Goal: Transaction & Acquisition: Purchase product/service

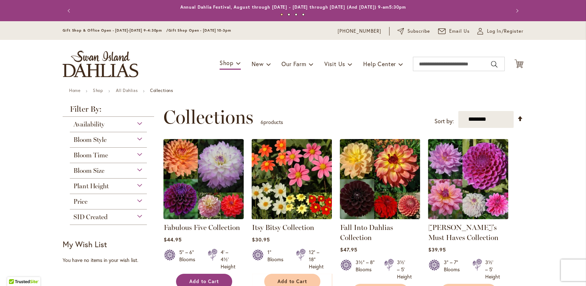
click at [209, 284] on button "Add to Cart" at bounding box center [204, 281] width 56 height 15
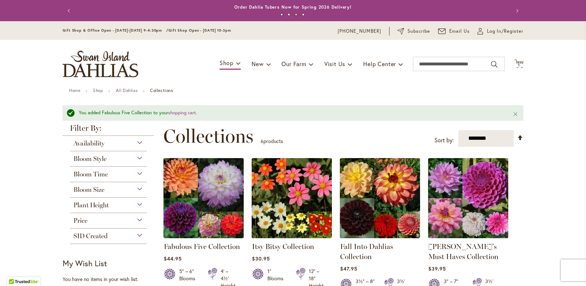
click at [86, 144] on span "Availability" at bounding box center [88, 144] width 31 height 8
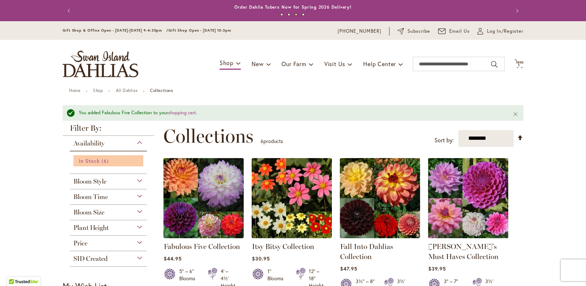
click at [87, 158] on span "In Stock" at bounding box center [89, 161] width 21 height 7
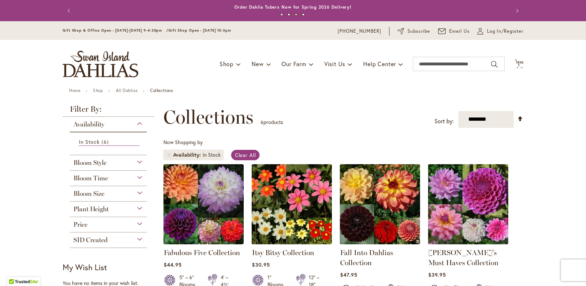
click at [97, 162] on span "Bloom Style" at bounding box center [89, 163] width 33 height 8
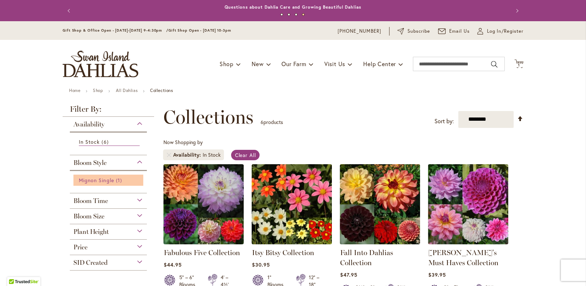
click at [124, 181] on link "Mignon Single 1 item" at bounding box center [109, 181] width 61 height 8
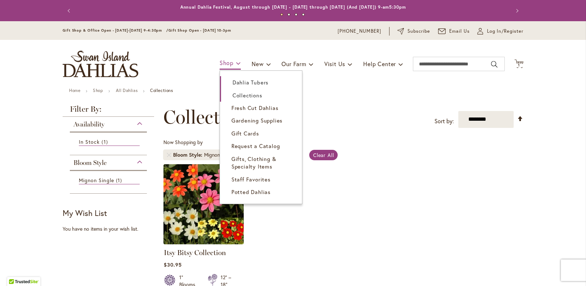
click at [236, 62] on span at bounding box center [238, 63] width 5 height 12
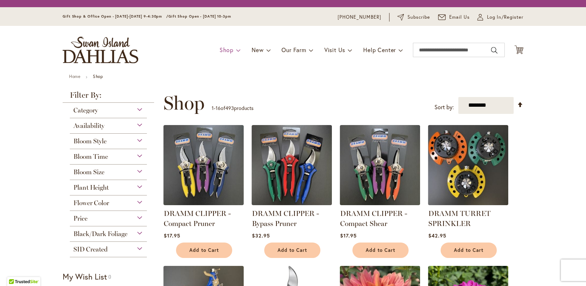
click at [230, 47] on div "Toggle Nav Shop Dahlia Tubers Collections Fresh Cut Dahlias Gardening Supplies …" at bounding box center [292, 50] width 475 height 48
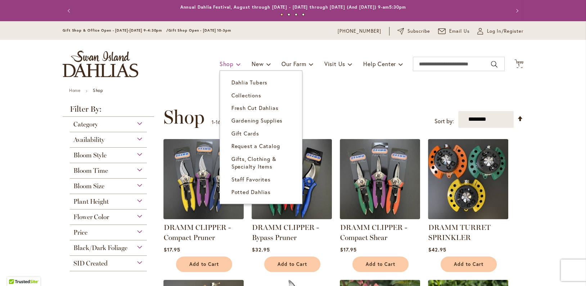
click at [225, 62] on span "Shop" at bounding box center [227, 64] width 14 height 8
click at [225, 82] on link "Dahlia Tubers" at bounding box center [261, 82] width 82 height 13
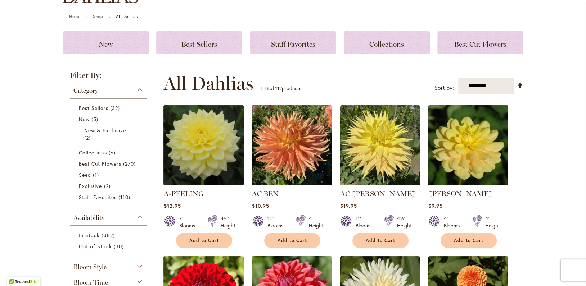
scroll to position [108, 0]
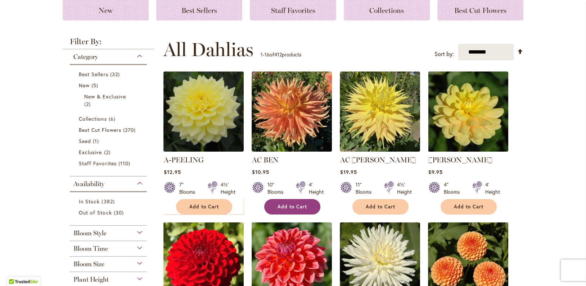
click at [296, 208] on span "Add to Cart" at bounding box center [292, 207] width 30 height 6
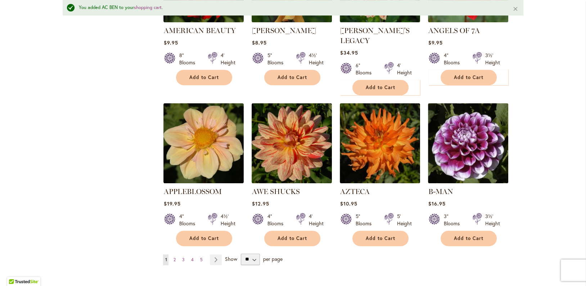
scroll to position [595, 0]
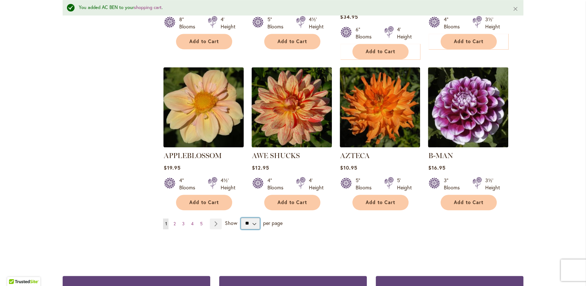
click at [253, 218] on select "** ** ** **" at bounding box center [250, 224] width 19 height 12
click at [250, 218] on select "** ** ** **" at bounding box center [250, 224] width 19 height 12
select select "**"
click at [241, 218] on select "** ** ** **" at bounding box center [250, 224] width 19 height 12
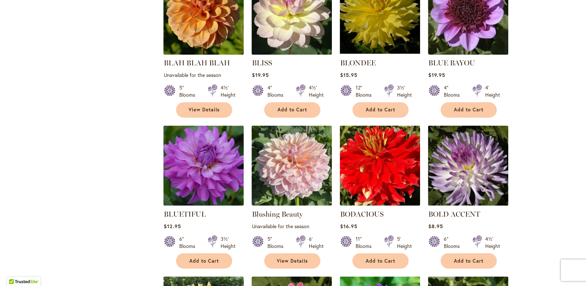
scroll to position [1584, 0]
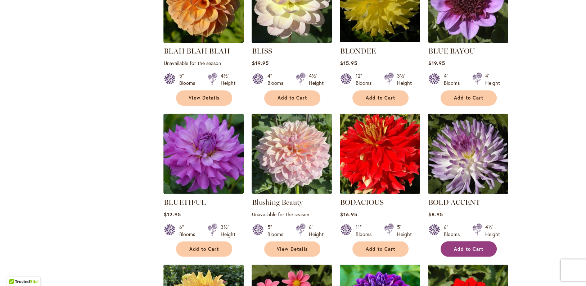
click at [457, 246] on span "Add to Cart" at bounding box center [469, 249] width 30 height 6
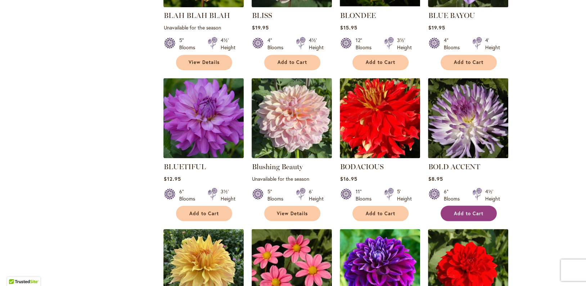
scroll to position [1620, 0]
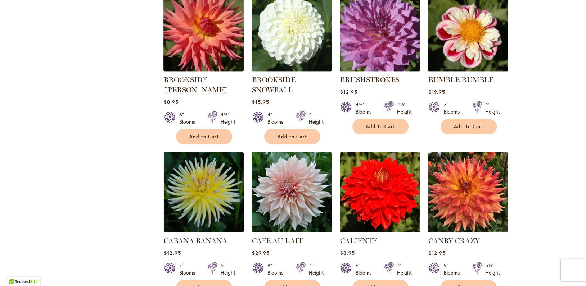
scroll to position [2195, 0]
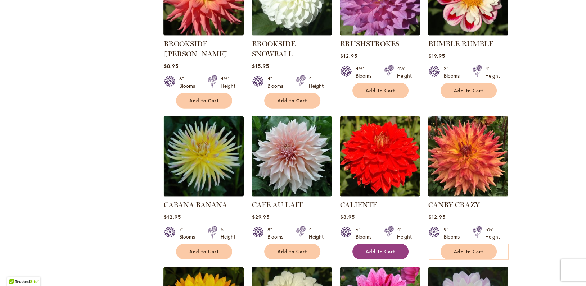
click at [369, 249] on span "Add to Cart" at bounding box center [381, 252] width 30 height 6
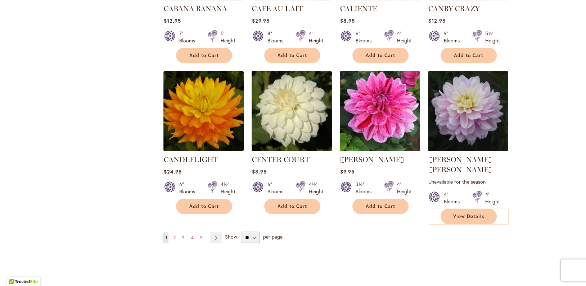
scroll to position [2411, 0]
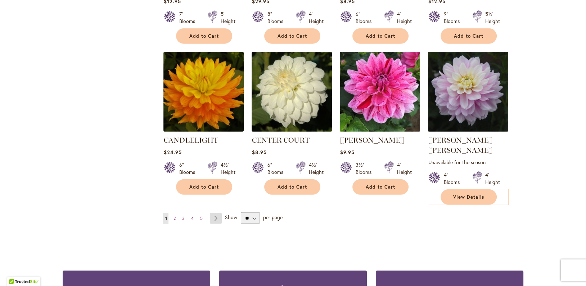
click at [211, 213] on link "Page Next" at bounding box center [216, 218] width 12 height 11
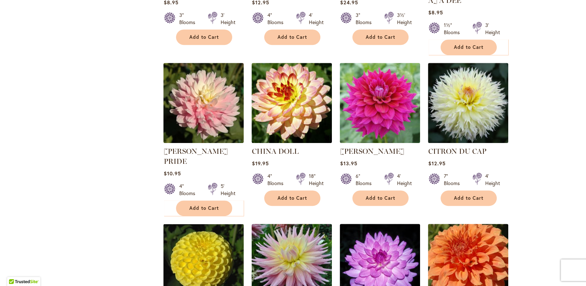
scroll to position [432, 0]
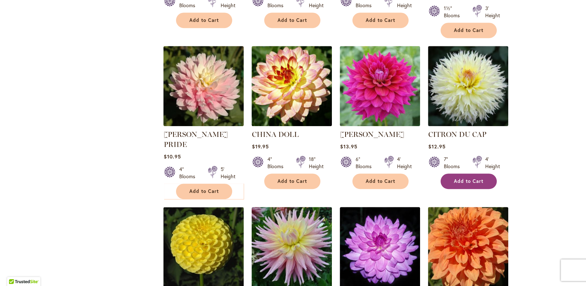
click at [448, 174] on button "Add to Cart" at bounding box center [469, 181] width 56 height 15
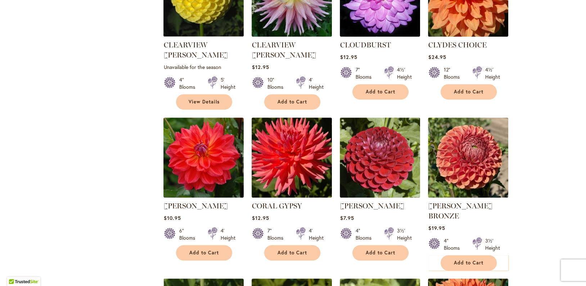
scroll to position [684, 0]
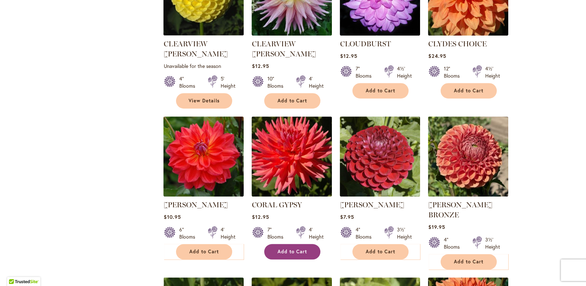
click at [297, 249] on span "Add to Cart" at bounding box center [292, 252] width 30 height 6
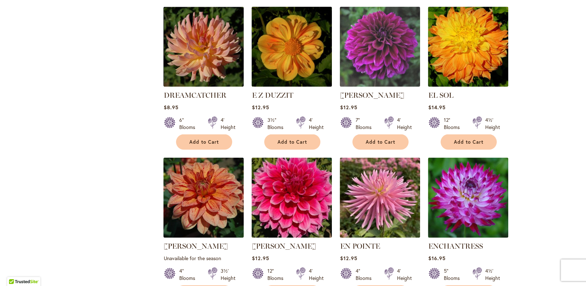
scroll to position [1907, 0]
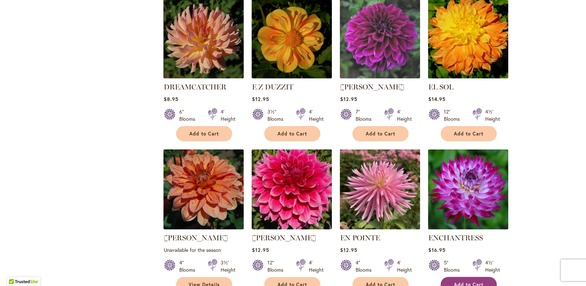
click at [456, 282] on span "Add to Cart" at bounding box center [469, 285] width 30 height 6
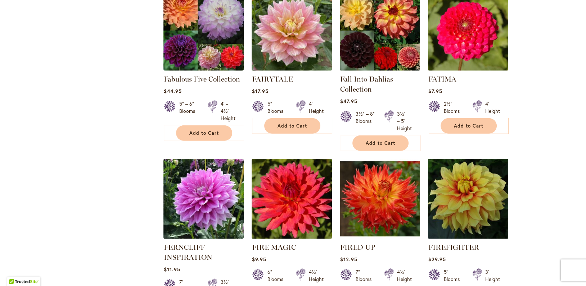
scroll to position [2375, 0]
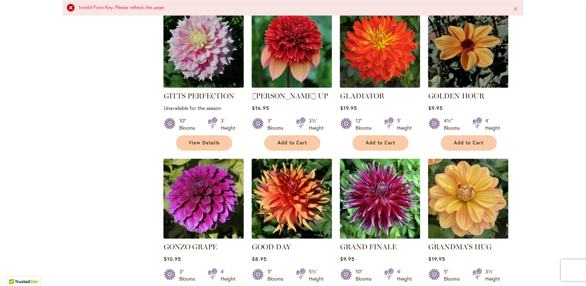
scroll to position [1184, 0]
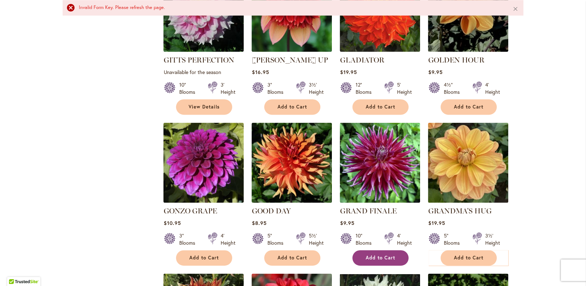
click at [361, 250] on button "Add to Cart" at bounding box center [380, 257] width 56 height 15
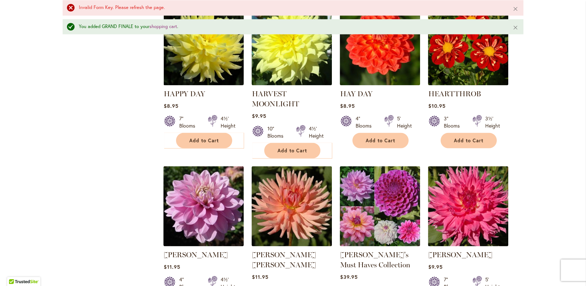
scroll to position [1635, 0]
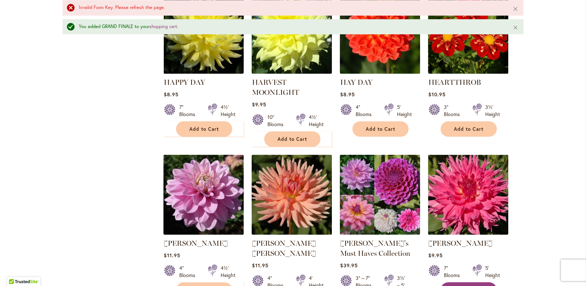
click at [480, 283] on button "Add to Cart" at bounding box center [469, 290] width 56 height 15
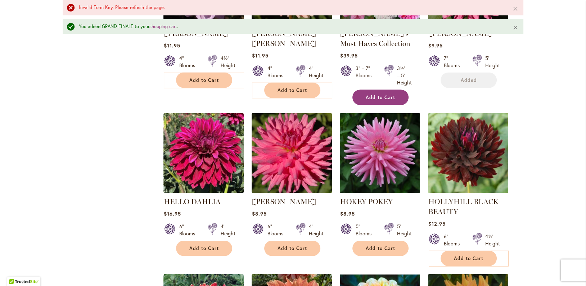
scroll to position [1851, 0]
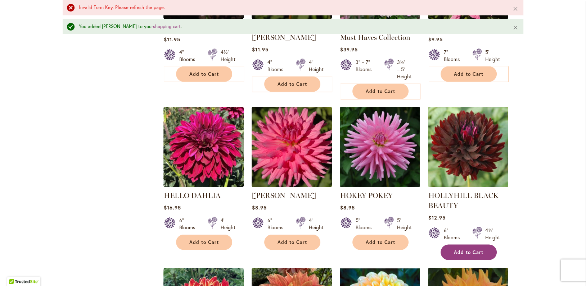
click at [474, 250] on span "Add to Cart" at bounding box center [469, 253] width 30 height 6
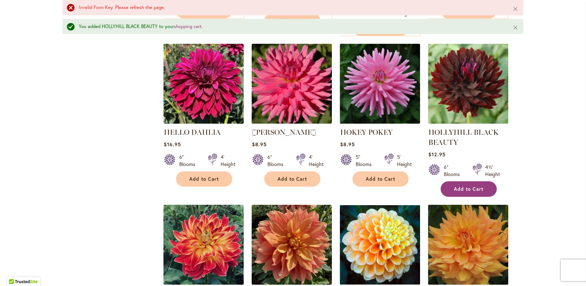
scroll to position [1923, 0]
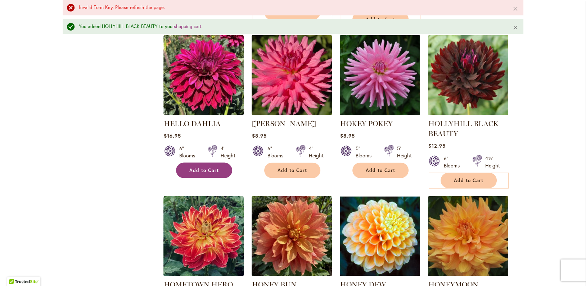
click at [203, 168] on span "Add to Cart" at bounding box center [204, 171] width 30 height 6
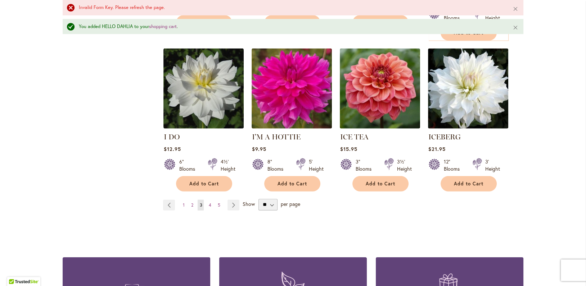
scroll to position [2535, 0]
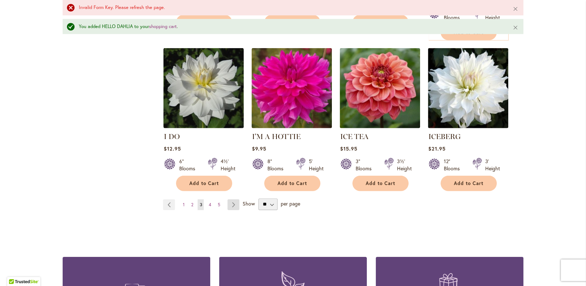
click at [230, 200] on link "Page Next" at bounding box center [233, 205] width 12 height 11
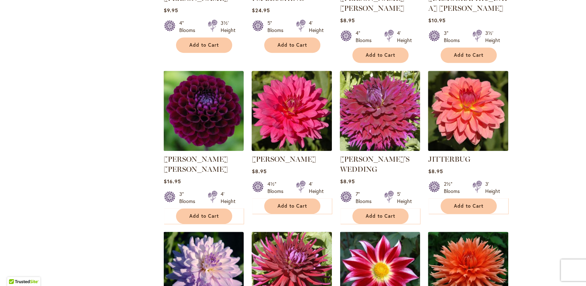
scroll to position [576, 0]
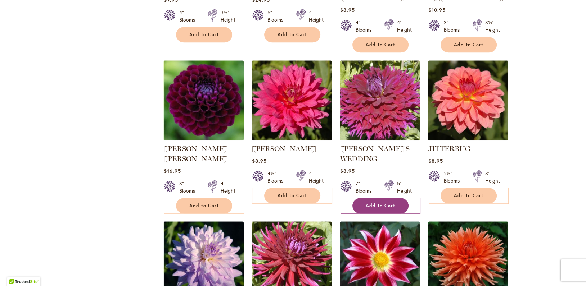
click at [374, 203] on span "Add to Cart" at bounding box center [381, 206] width 30 height 6
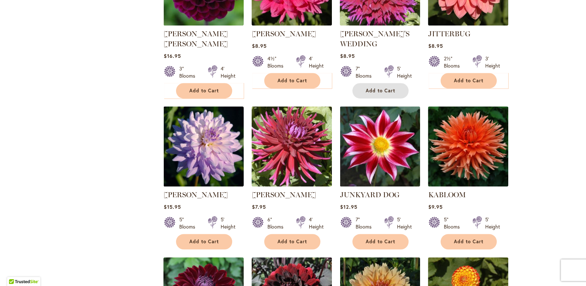
scroll to position [753, 0]
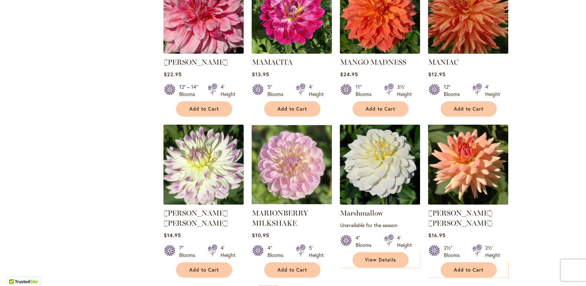
scroll to position [2411, 0]
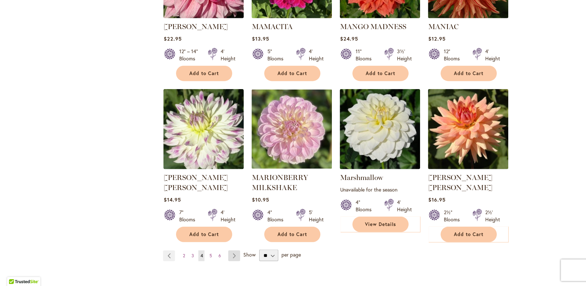
click at [232, 251] on link "Page Next" at bounding box center [234, 256] width 12 height 11
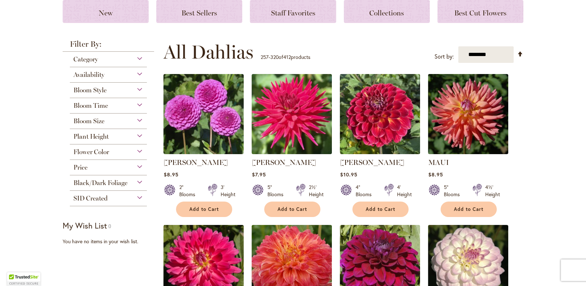
scroll to position [108, 0]
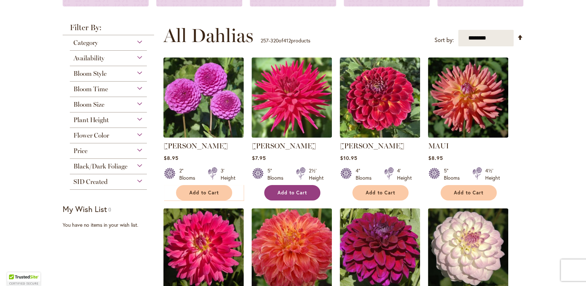
click at [289, 193] on span "Add to Cart" at bounding box center [292, 193] width 30 height 6
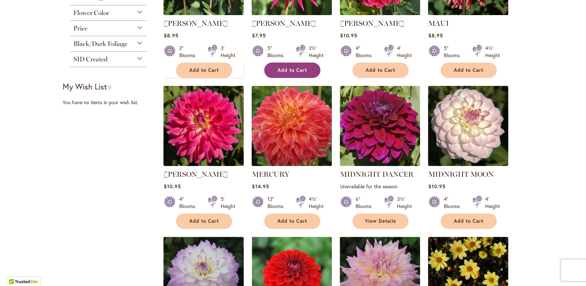
scroll to position [252, 0]
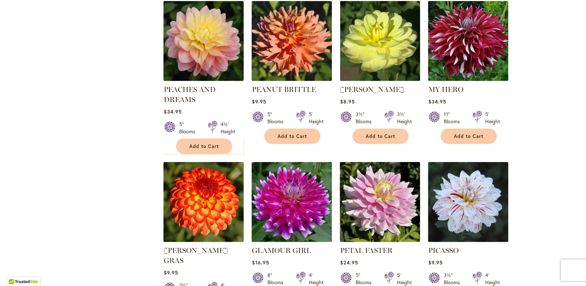
scroll to position [2051, 0]
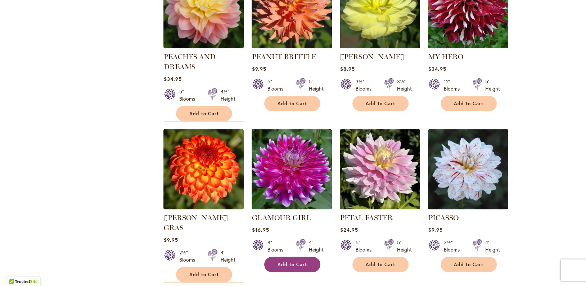
click at [290, 262] on span "Add to Cart" at bounding box center [292, 265] width 30 height 6
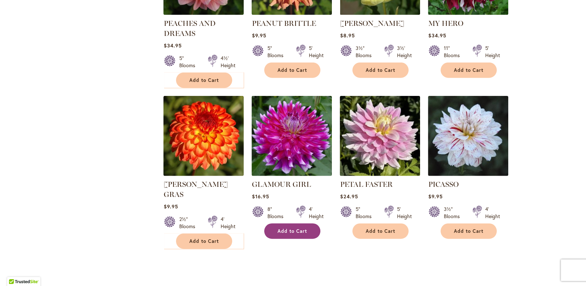
scroll to position [2087, 0]
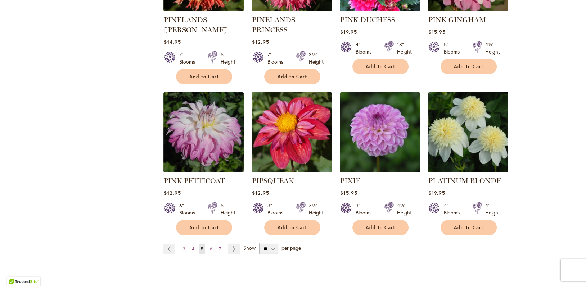
scroll to position [2411, 0]
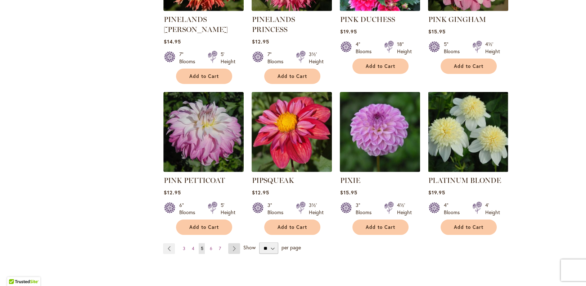
click at [234, 244] on link "Page Next" at bounding box center [234, 249] width 12 height 11
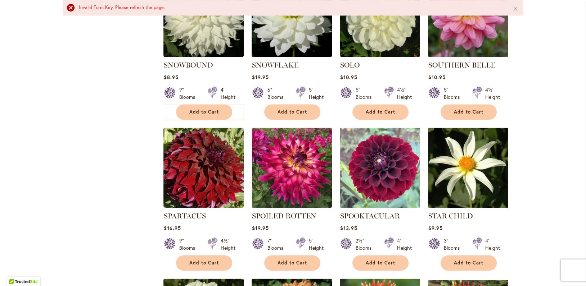
scroll to position [1322, 0]
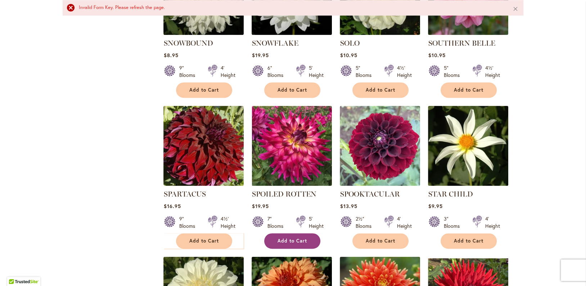
click at [274, 234] on button "Add to Cart" at bounding box center [292, 241] width 56 height 15
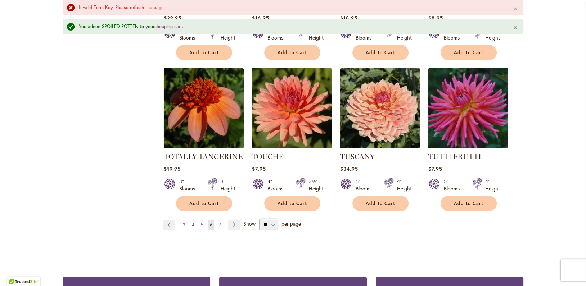
scroll to position [2493, 0]
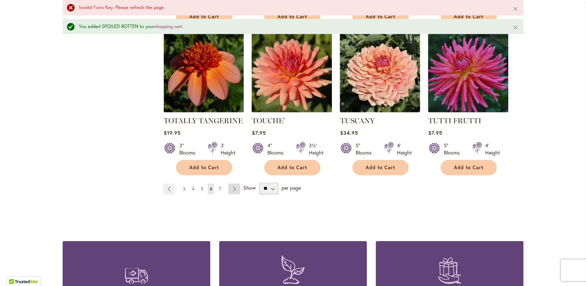
click at [231, 184] on link "Page Next" at bounding box center [234, 189] width 12 height 11
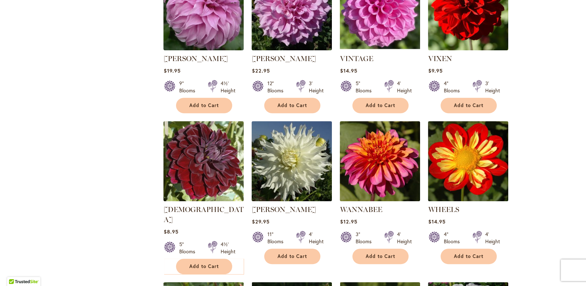
scroll to position [360, 0]
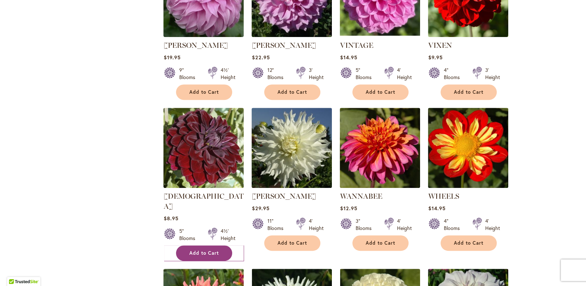
click at [204, 246] on button "Add to Cart" at bounding box center [204, 253] width 56 height 15
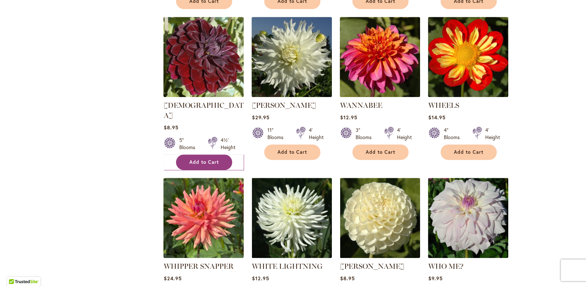
scroll to position [468, 0]
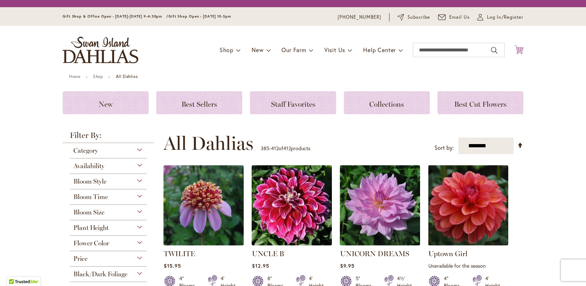
click at [516, 52] on icon "Cart .cls-1 { fill: #231f20; }" at bounding box center [518, 49] width 9 height 9
click at [516, 49] on icon at bounding box center [518, 49] width 9 height 9
click at [518, 51] on icon "Cart .cls-1 { fill: #231f20; }" at bounding box center [518, 49] width 9 height 9
click at [516, 48] on icon "Cart .cls-1 { fill: #231f20; }" at bounding box center [518, 49] width 9 height 9
click at [490, 17] on span "Log In/Register" at bounding box center [505, 17] width 37 height 7
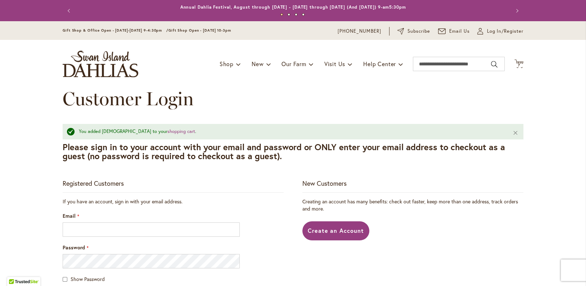
click at [96, 222] on div "Email" at bounding box center [173, 225] width 221 height 24
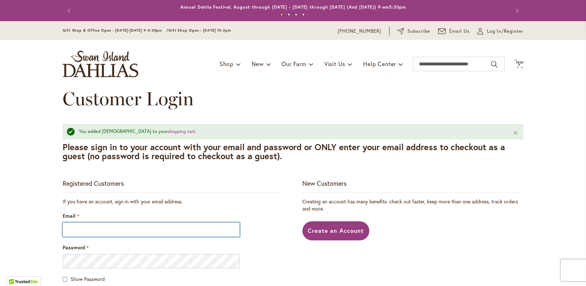
click at [98, 226] on input "Email" at bounding box center [151, 230] width 177 height 14
type input "**********"
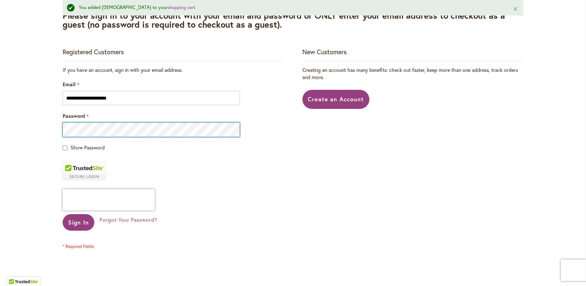
scroll to position [180, 0]
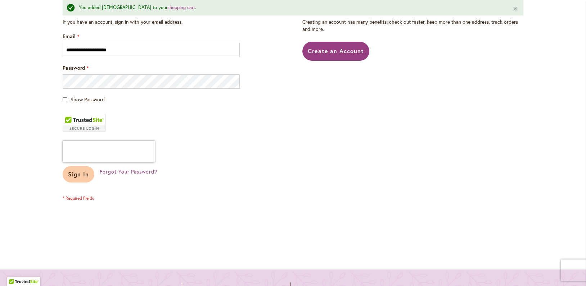
click at [77, 182] on button "Sign In" at bounding box center [79, 174] width 32 height 17
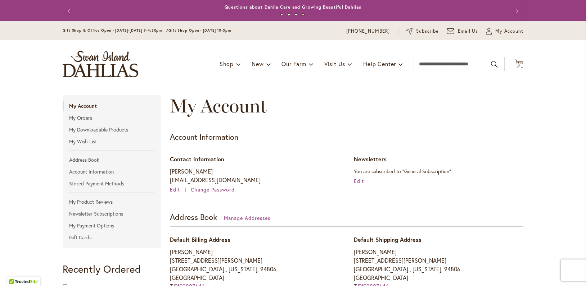
click at [518, 55] on div "Toggle Nav Shop Dahlia Tubers Collections Fresh Cut Dahlias Gardening Supplies …" at bounding box center [292, 64] width 475 height 48
click at [515, 59] on icon "Cart .cls-1 { fill: #231f20; }" at bounding box center [518, 63] width 9 height 9
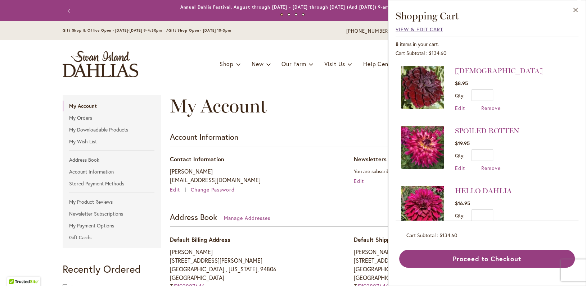
click at [415, 28] on span "View & Edit Cart" at bounding box center [420, 29] width 48 height 7
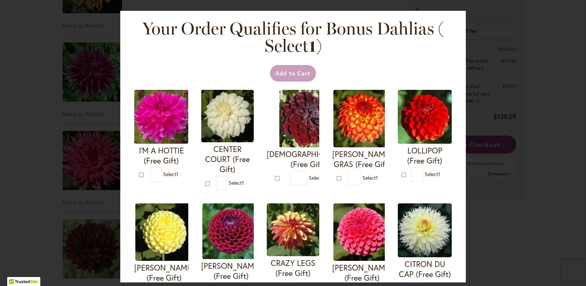
click at [25, 126] on div "Your Order Qualifies for Bonus Dahlias ( Select 1 ) Add to Cart I'M A HOTTIE (F…" at bounding box center [293, 143] width 586 height 286
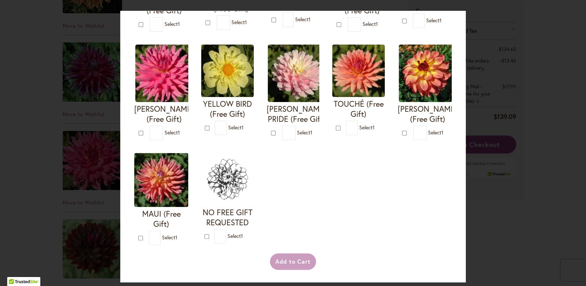
scroll to position [972, 0]
type input "*"
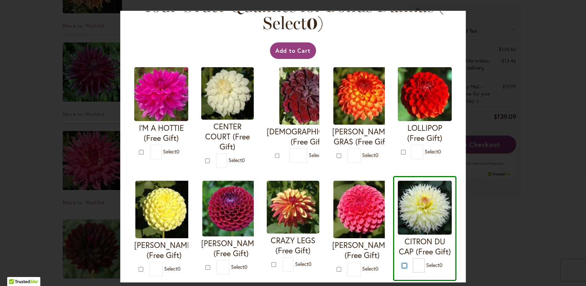
scroll to position [0, 0]
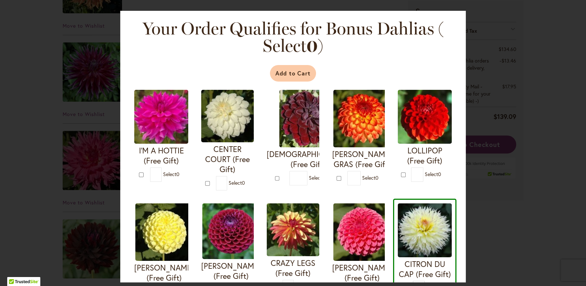
click at [288, 73] on button "Add to Cart" at bounding box center [293, 73] width 46 height 17
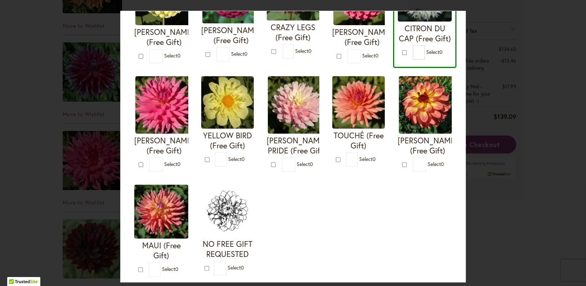
scroll to position [270, 0]
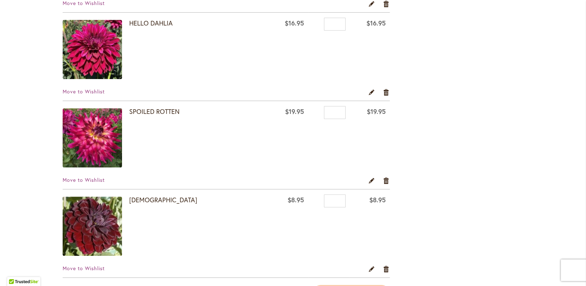
scroll to position [288, 0]
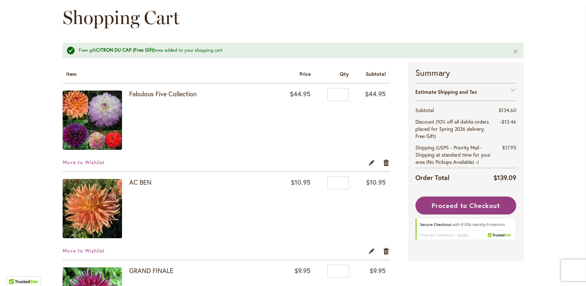
scroll to position [36, 0]
